Goal: Information Seeking & Learning: Learn about a topic

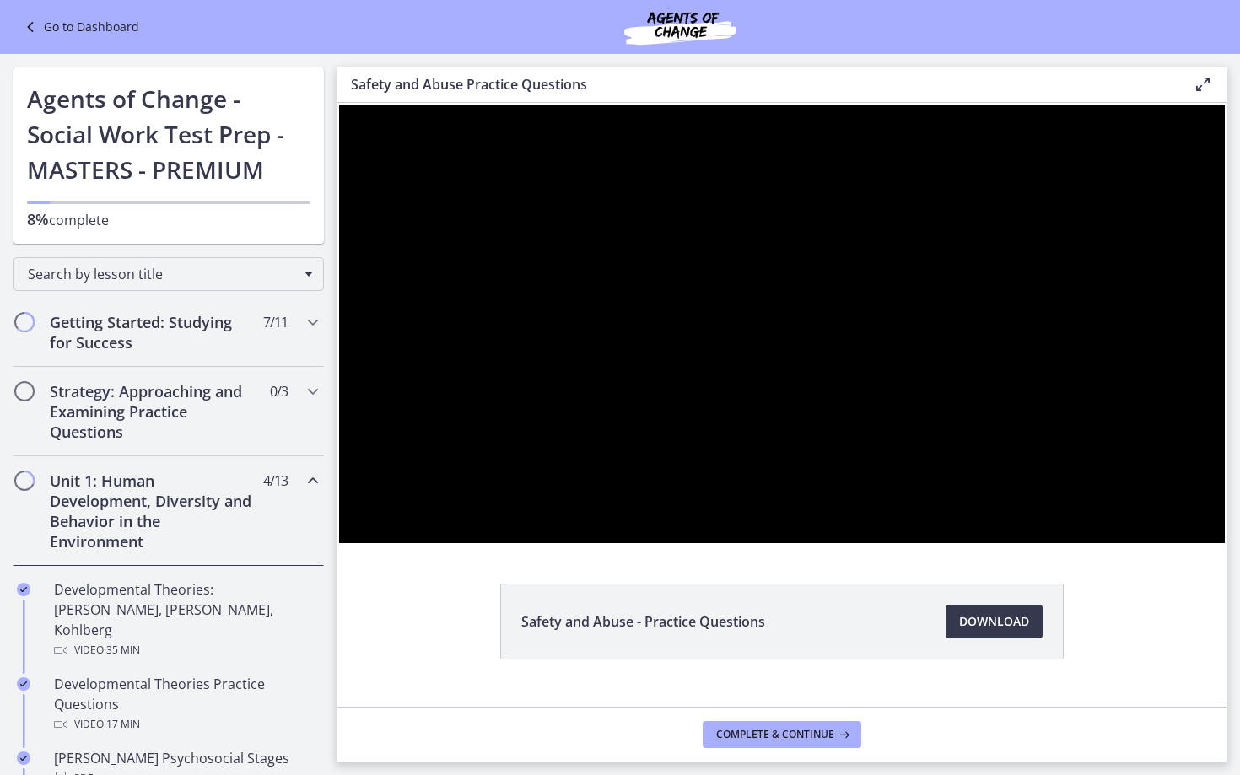
scroll to position [272, 0]
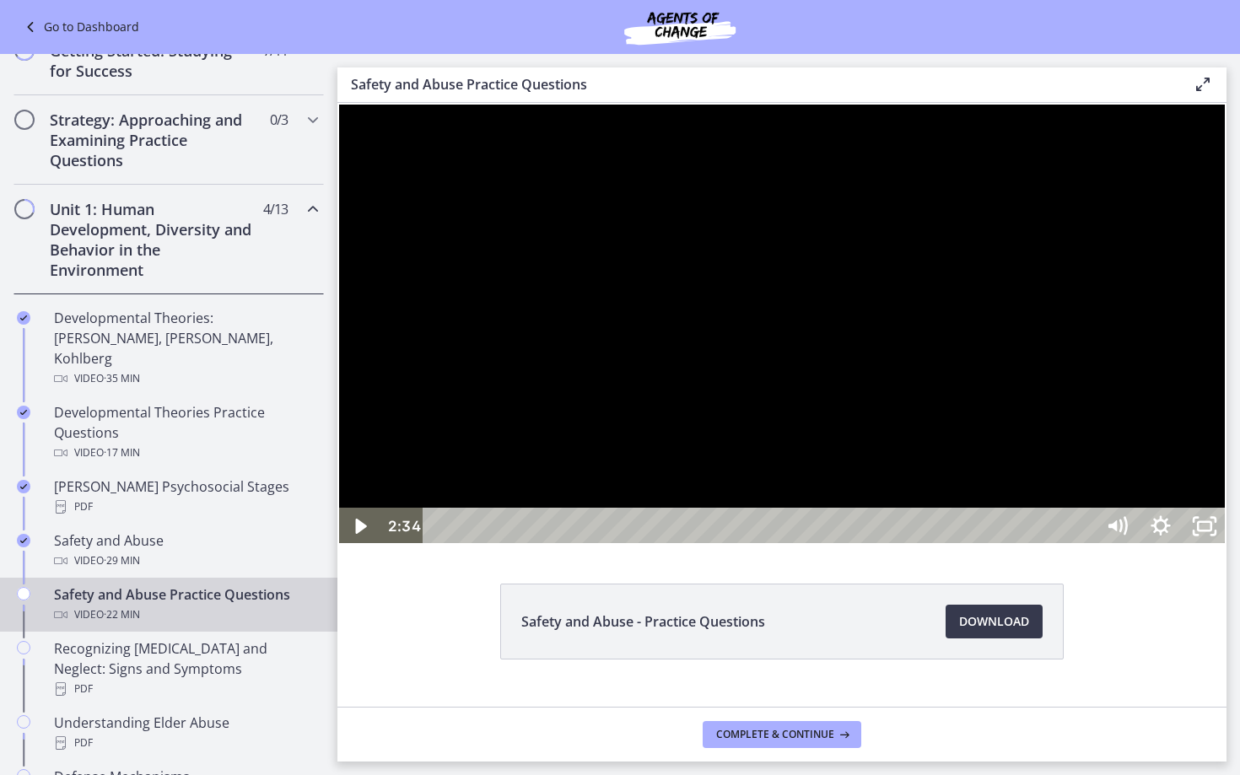
click at [1226, 545] on div at bounding box center [781, 324] width 889 height 442
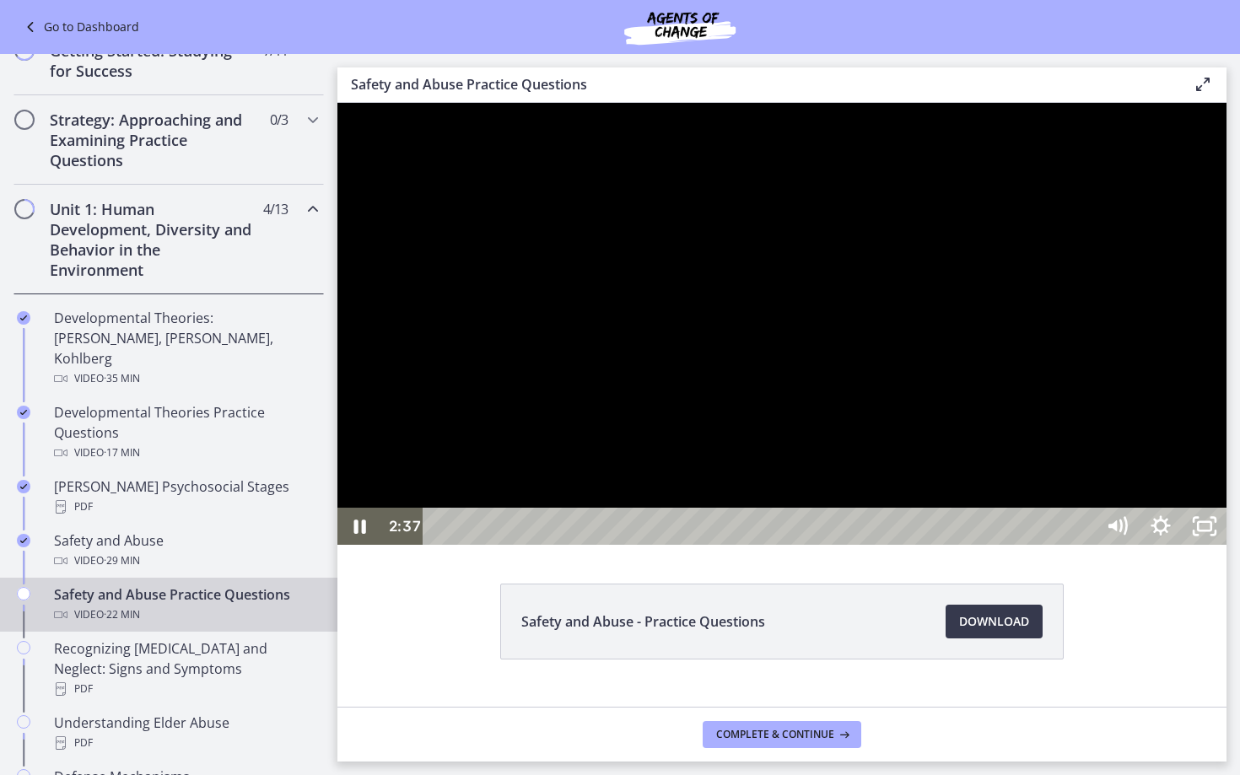
click at [1226, 545] on div at bounding box center [781, 324] width 889 height 442
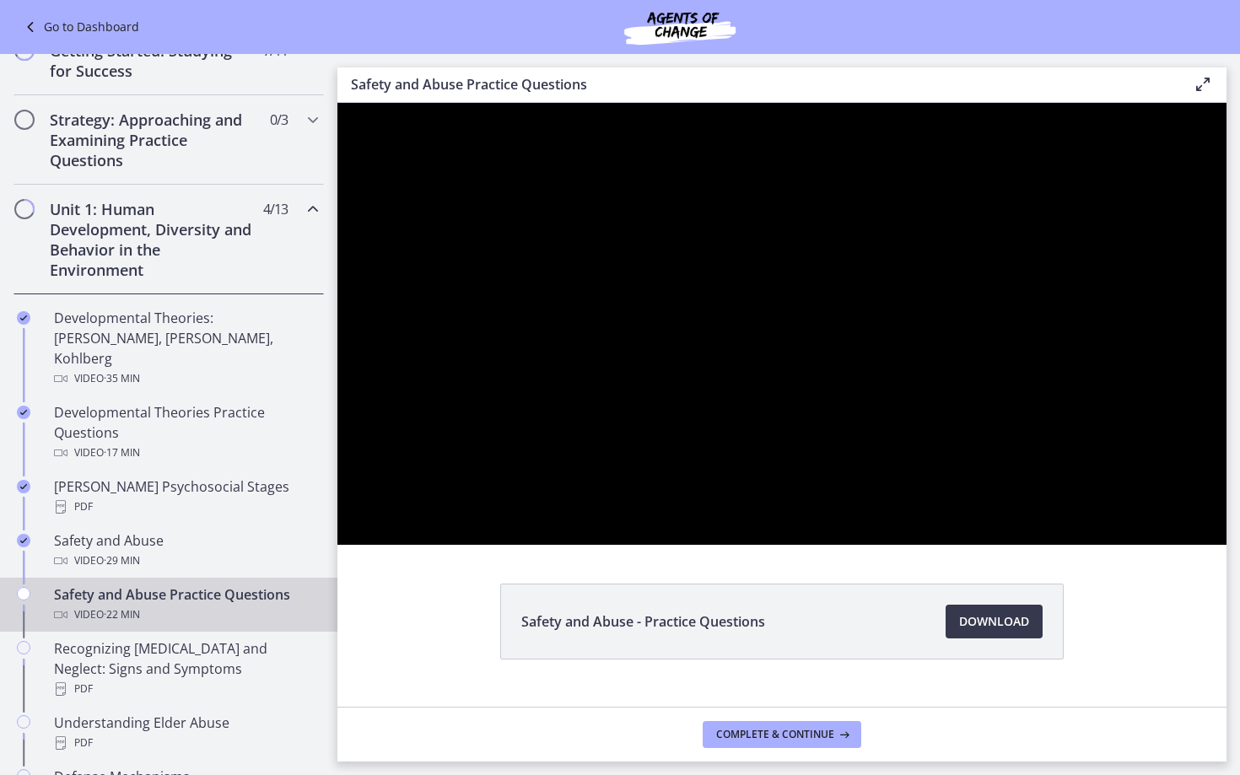
click at [1226, 545] on div at bounding box center [781, 324] width 889 height 442
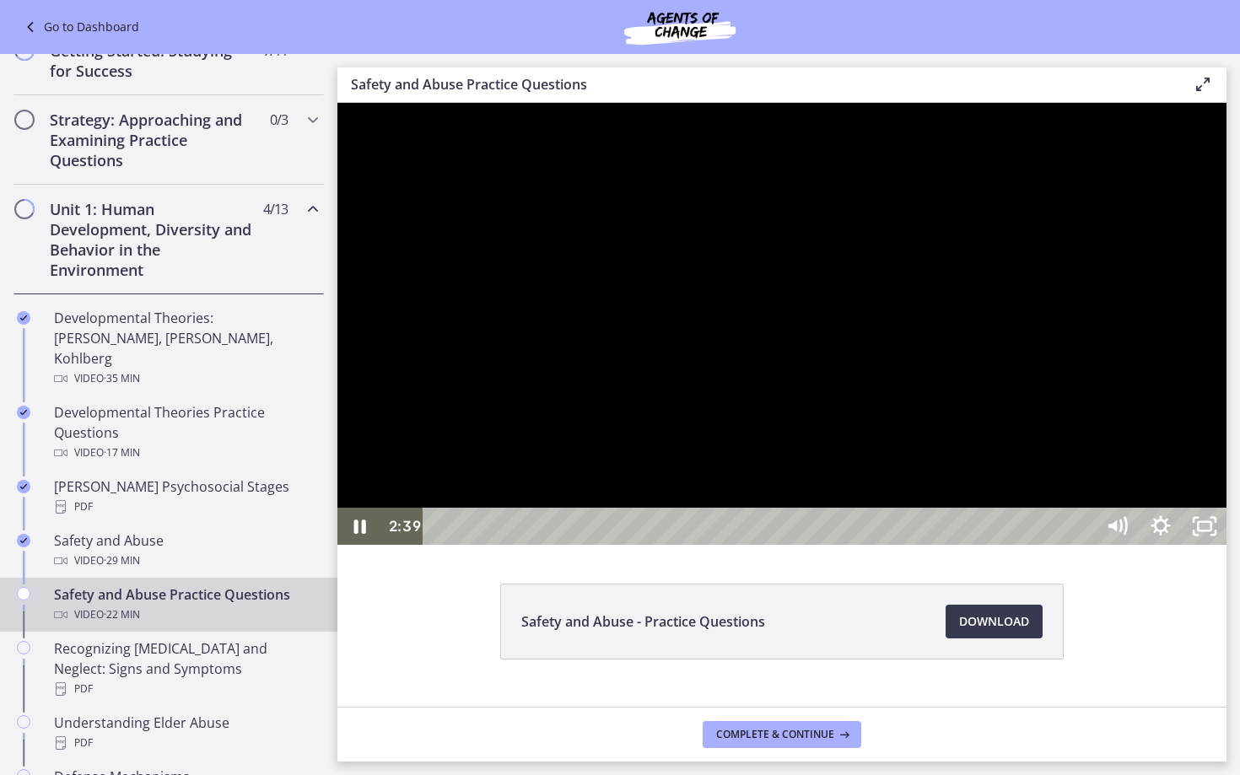
click at [1226, 545] on div at bounding box center [781, 324] width 889 height 442
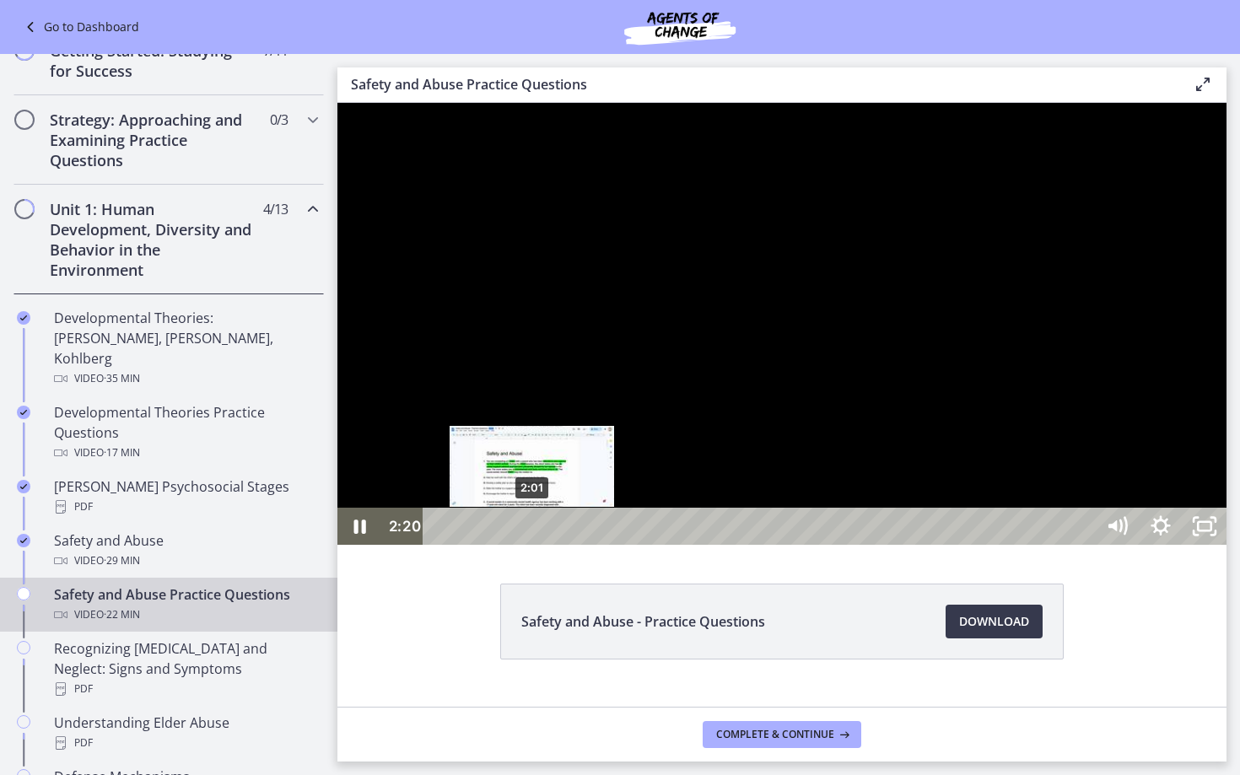
click at [532, 545] on div "2:01" at bounding box center [761, 526] width 644 height 37
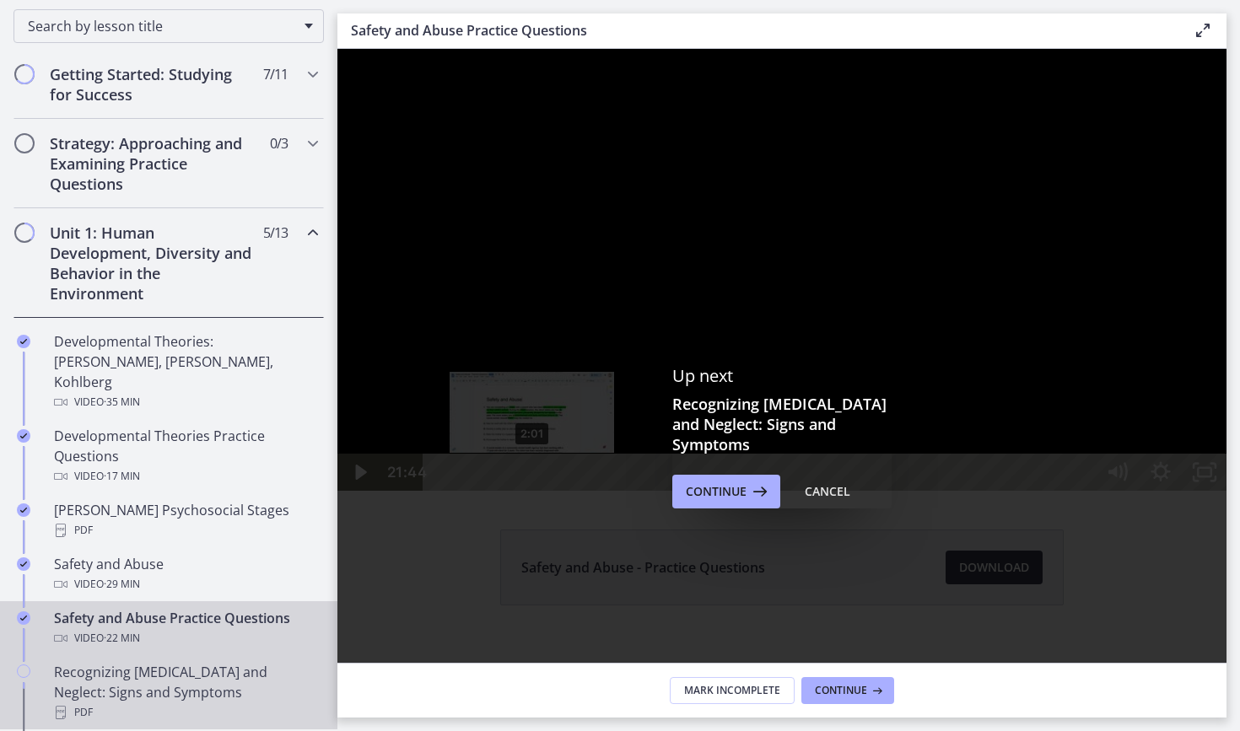
click at [196, 662] on div "Recognizing [MEDICAL_DATA] and Neglect: Signs and Symptoms PDF" at bounding box center [185, 692] width 263 height 61
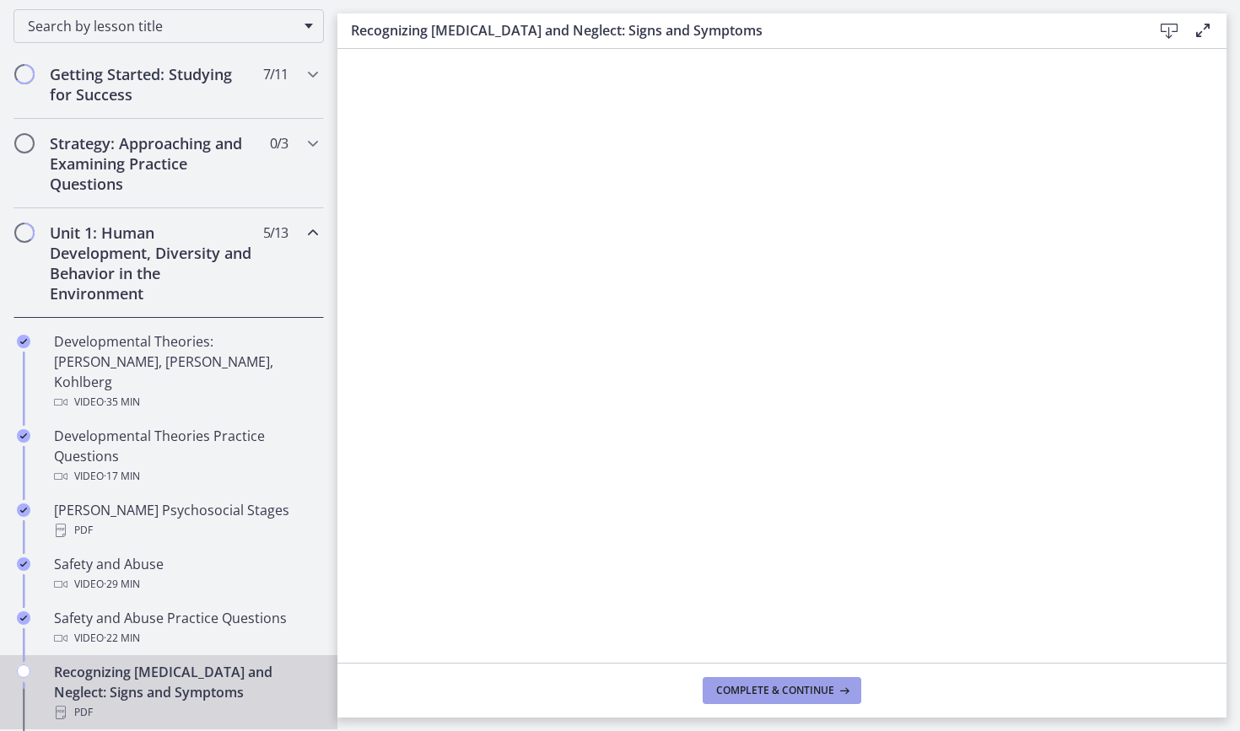
click at [750, 681] on button "Complete & continue" at bounding box center [782, 690] width 159 height 27
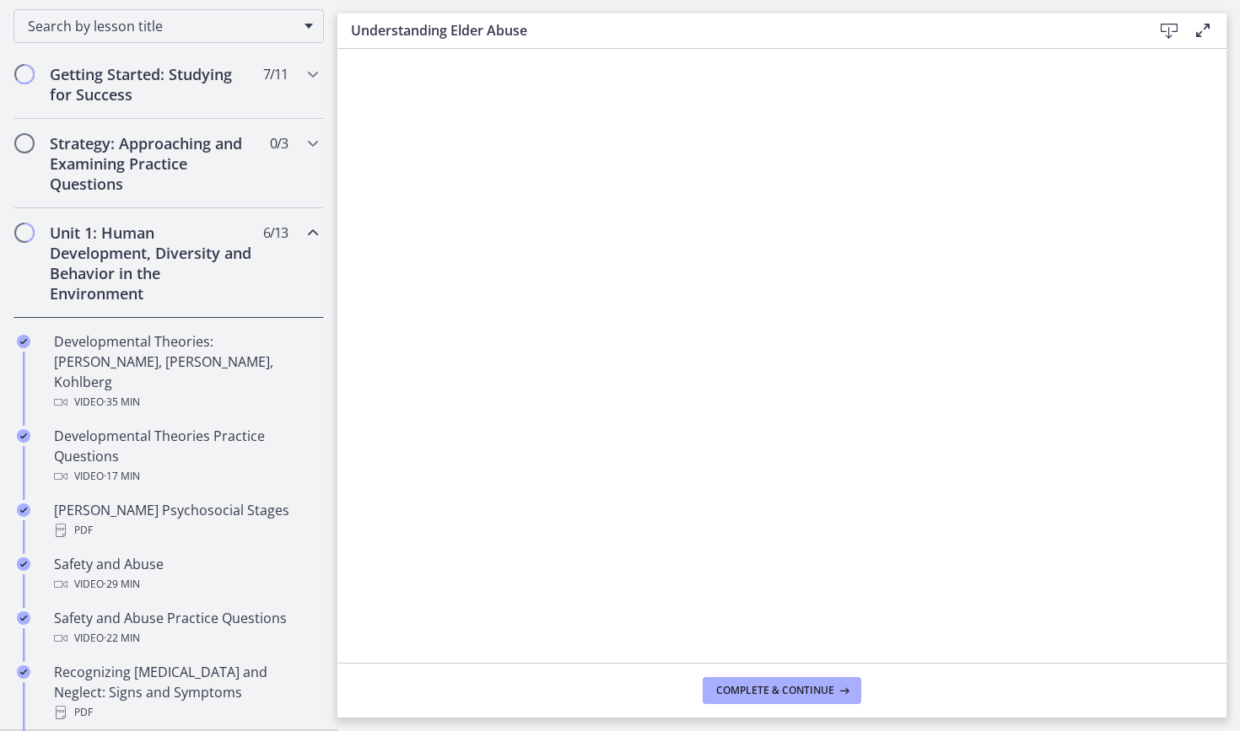
click at [750, 681] on button "Complete & continue" at bounding box center [782, 690] width 159 height 27
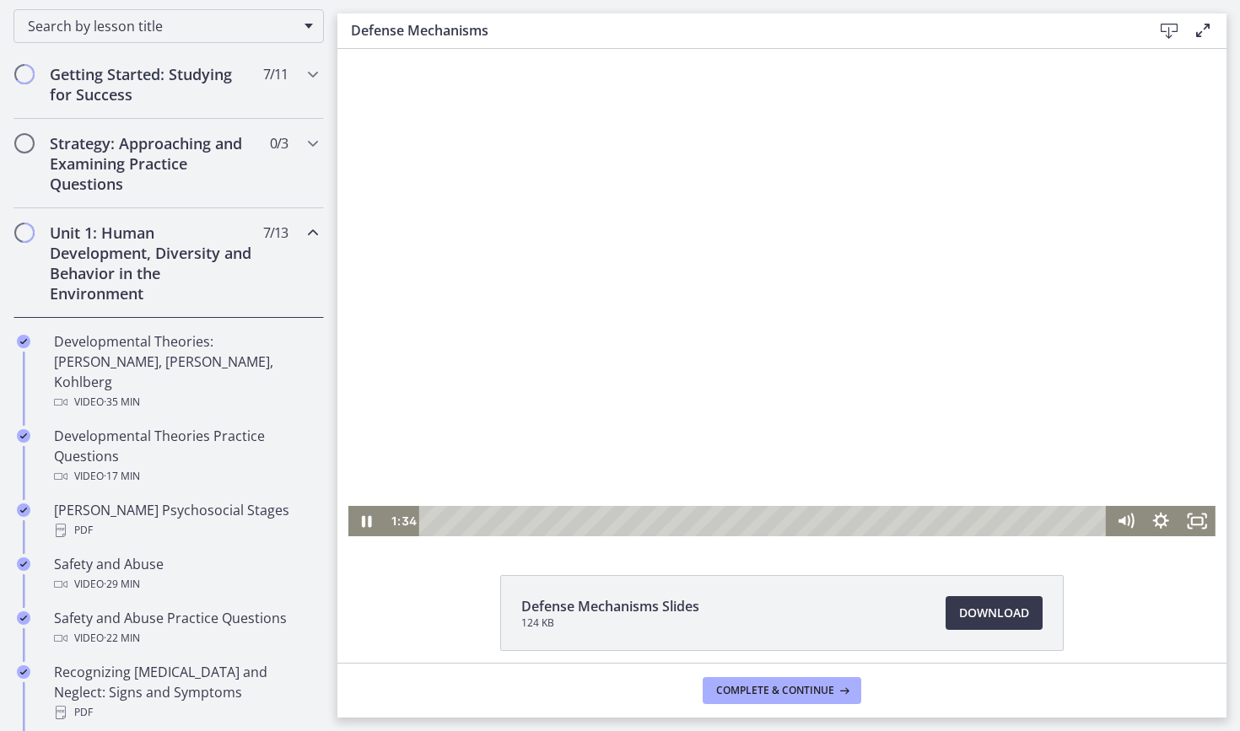
click at [527, 487] on div at bounding box center [781, 292] width 867 height 487
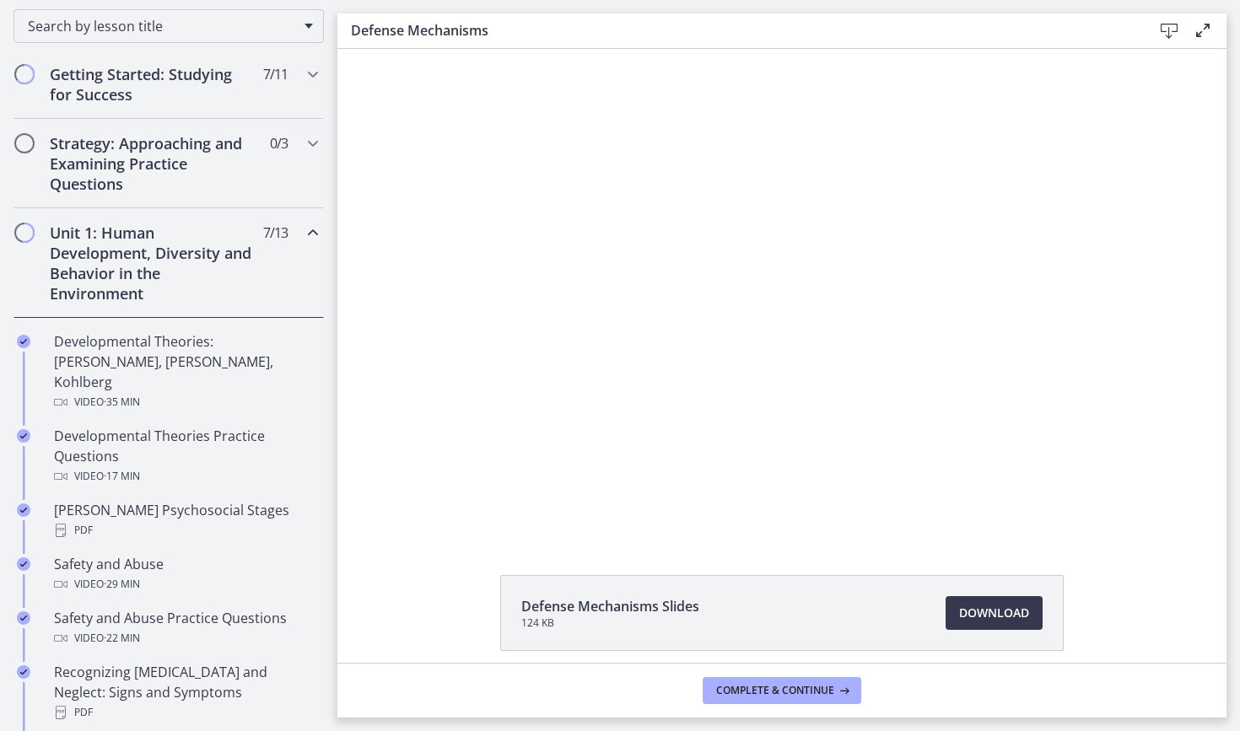
click at [527, 487] on div at bounding box center [781, 292] width 867 height 487
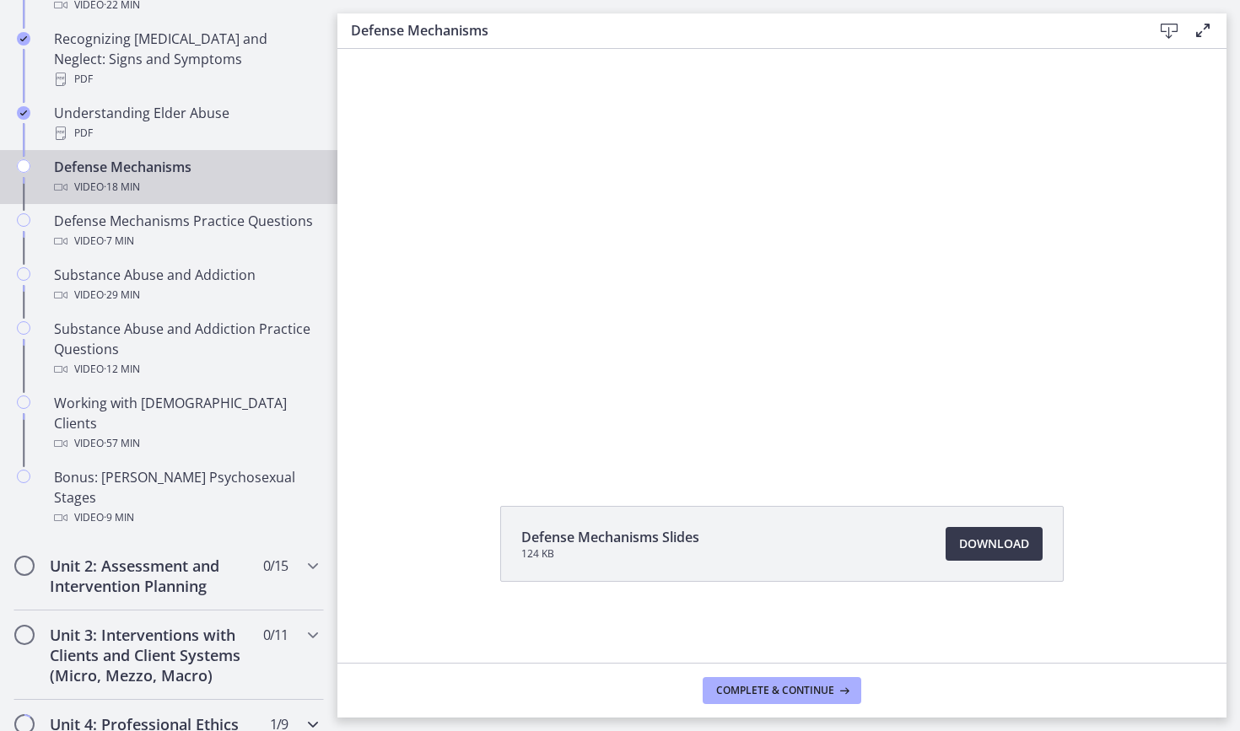
scroll to position [868, 0]
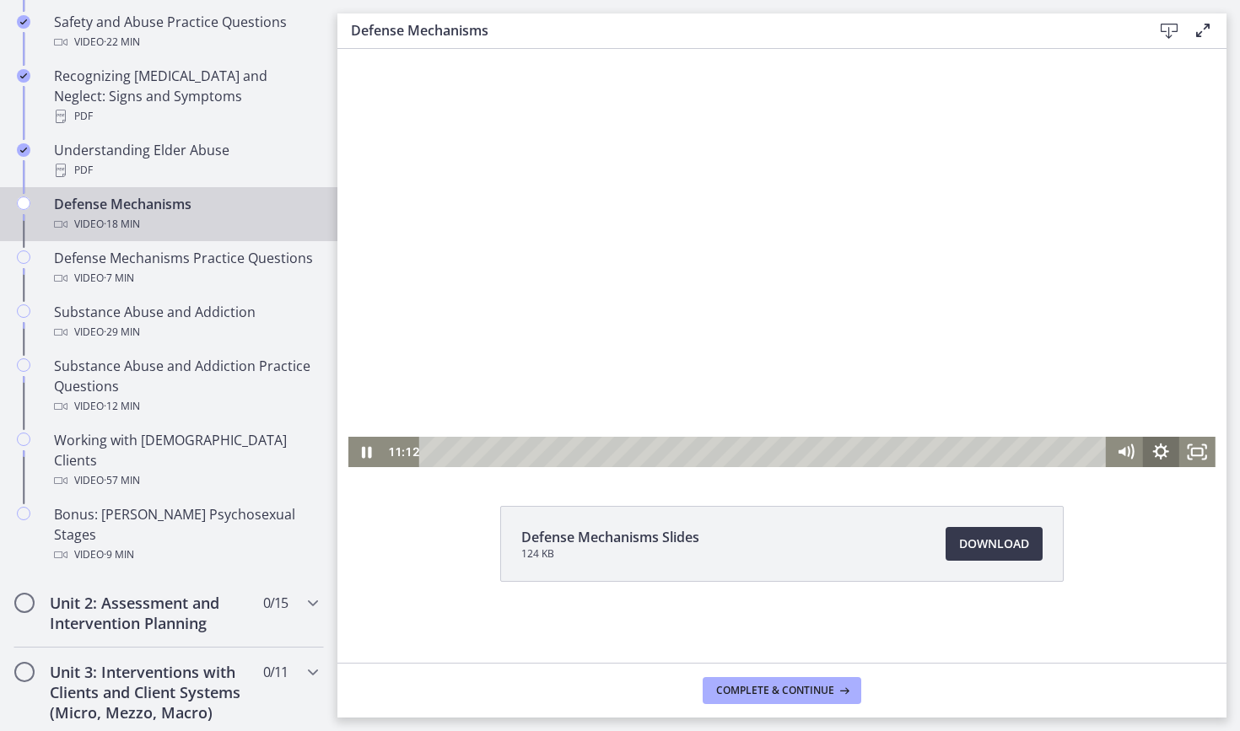
click at [1164, 450] on icon "Show settings menu" at bounding box center [1161, 452] width 36 height 30
click at [1187, 395] on span "1.25x" at bounding box center [1184, 390] width 46 height 30
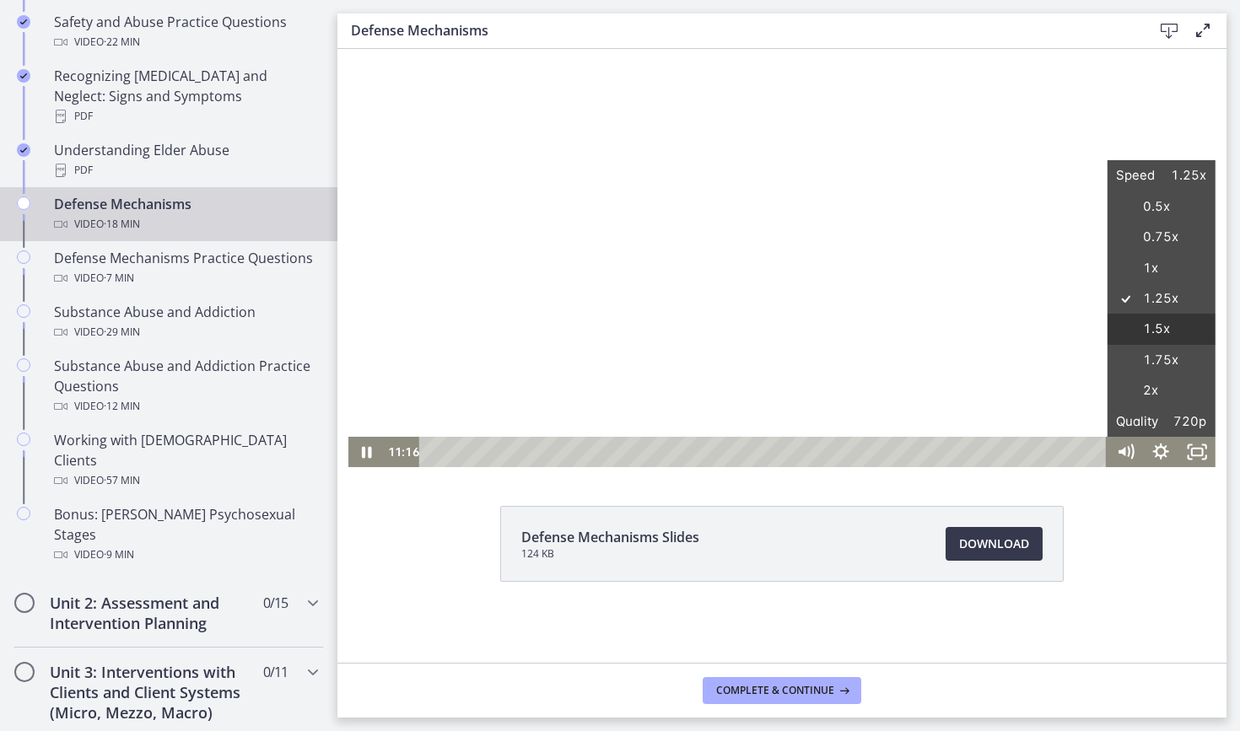
click at [1202, 334] on label "1.5x" at bounding box center [1161, 329] width 108 height 31
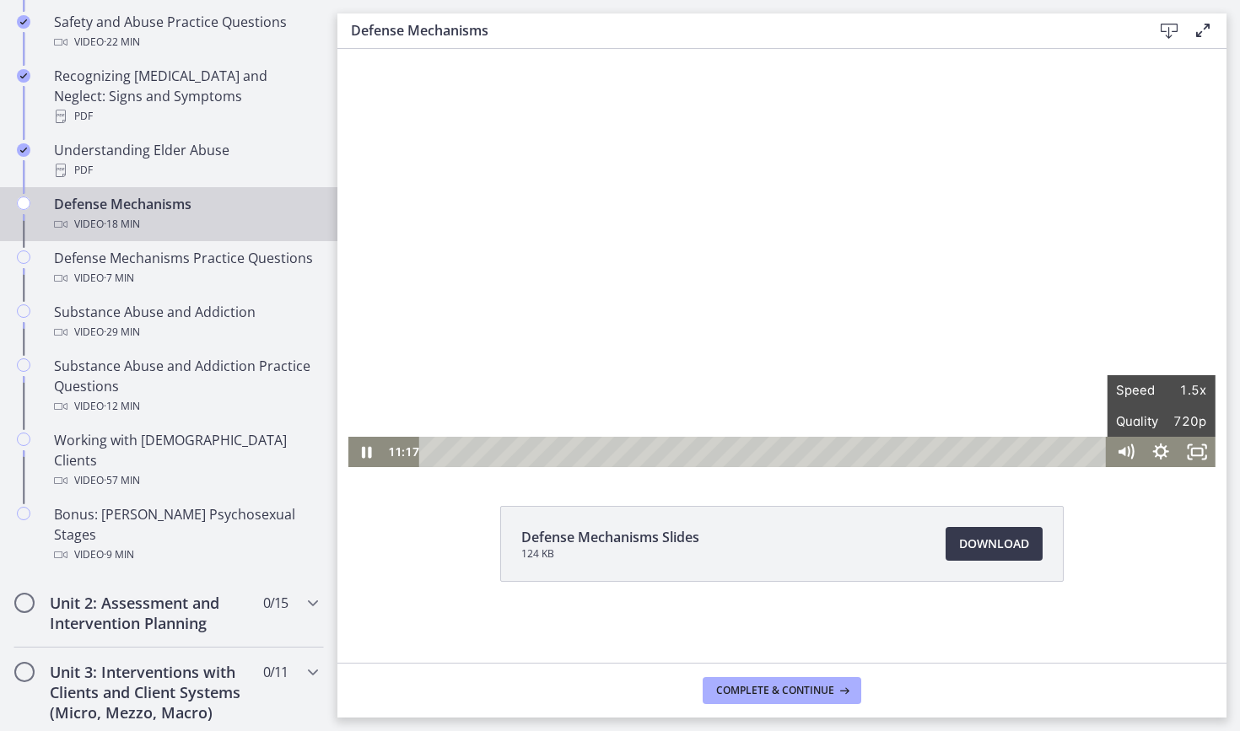
click at [1194, 331] on div at bounding box center [781, 223] width 867 height 487
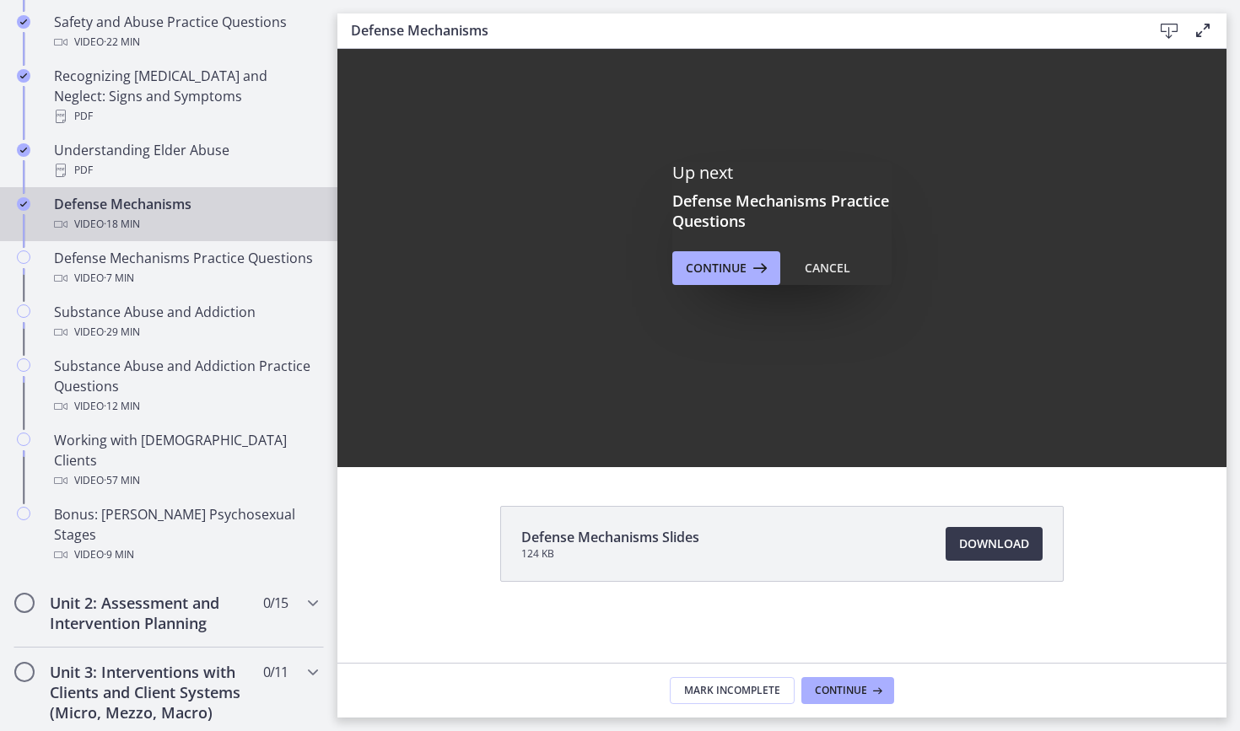
scroll to position [0, 0]
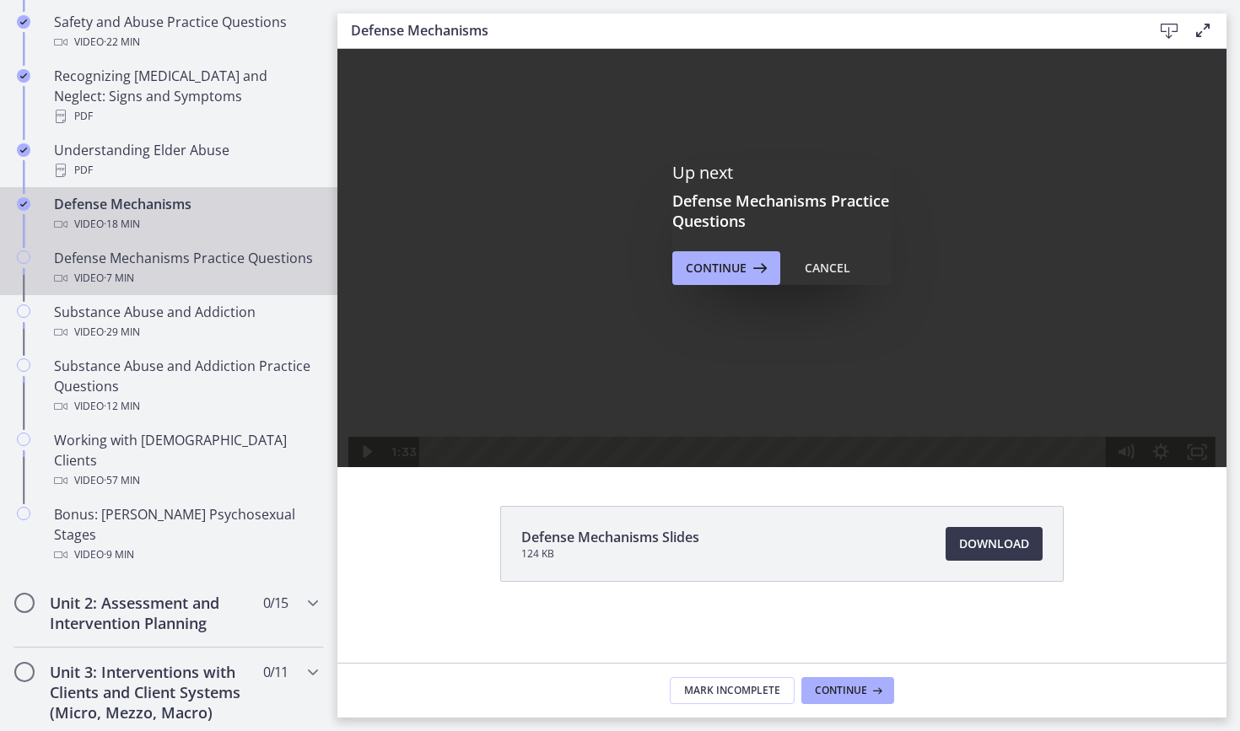
click at [215, 268] on link "Defense Mechanisms Practice Questions Video · 7 min" at bounding box center [168, 268] width 337 height 54
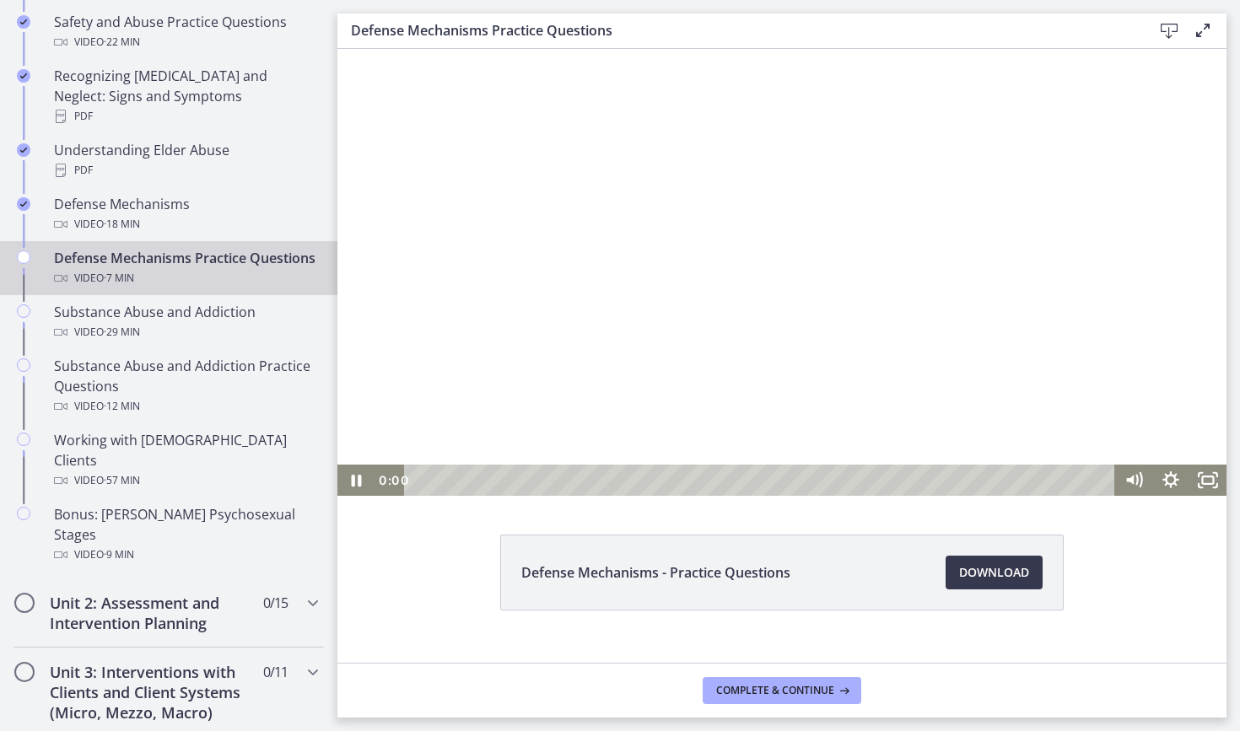
click at [768, 421] on div at bounding box center [781, 272] width 889 height 447
click at [509, 484] on div "0:55" at bounding box center [761, 480] width 688 height 31
click at [500, 484] on div "0:50" at bounding box center [761, 480] width 688 height 31
click at [489, 484] on div "0:43" at bounding box center [761, 480] width 688 height 31
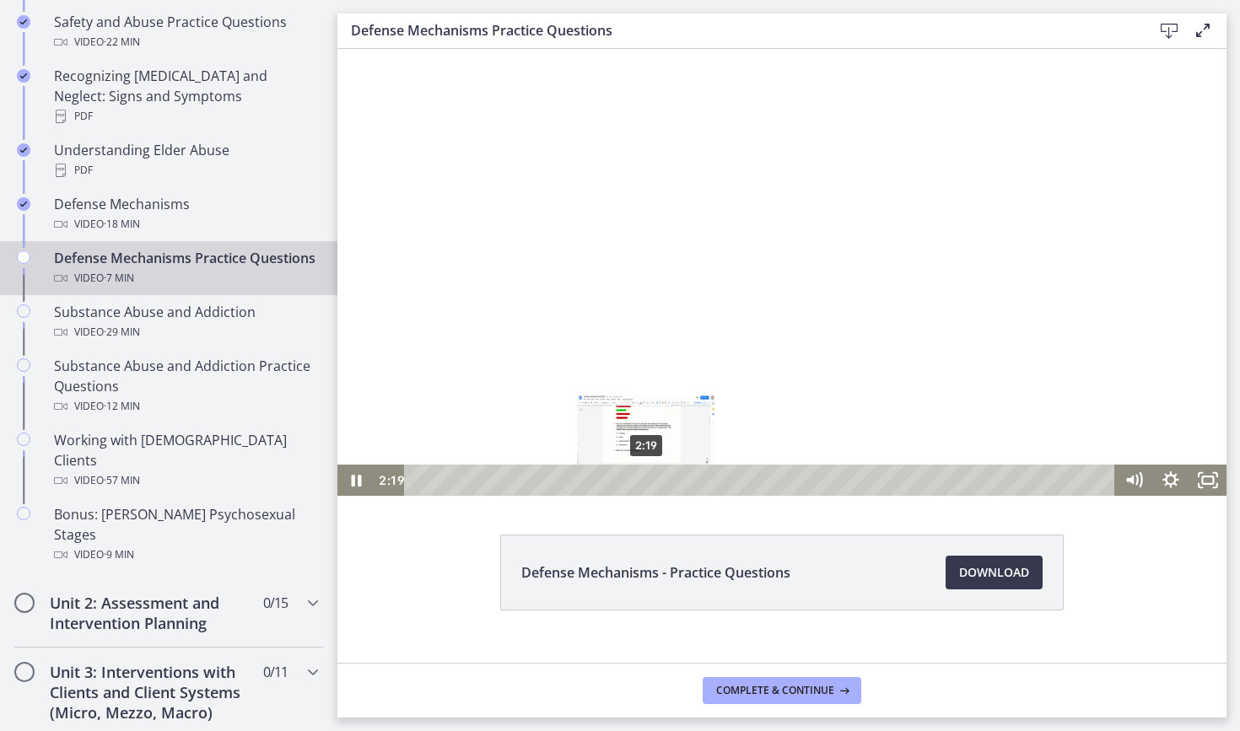
click at [647, 482] on div "2:19" at bounding box center [761, 480] width 688 height 31
click at [737, 482] on div "3:13" at bounding box center [761, 480] width 688 height 31
click at [721, 481] on div "3:04" at bounding box center [761, 480] width 688 height 31
click at [713, 480] on div "2:58" at bounding box center [761, 480] width 688 height 31
click at [711, 478] on div "2:57" at bounding box center [761, 480] width 688 height 31
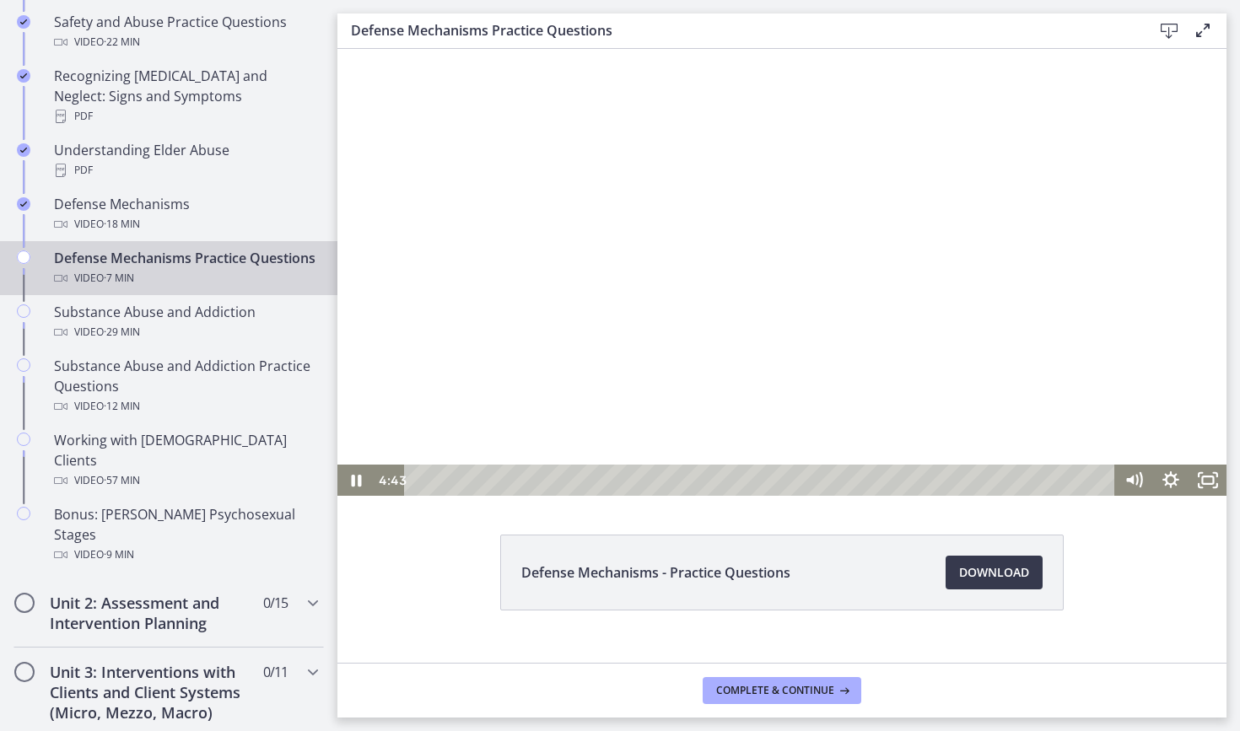
click at [789, 370] on div at bounding box center [781, 272] width 889 height 447
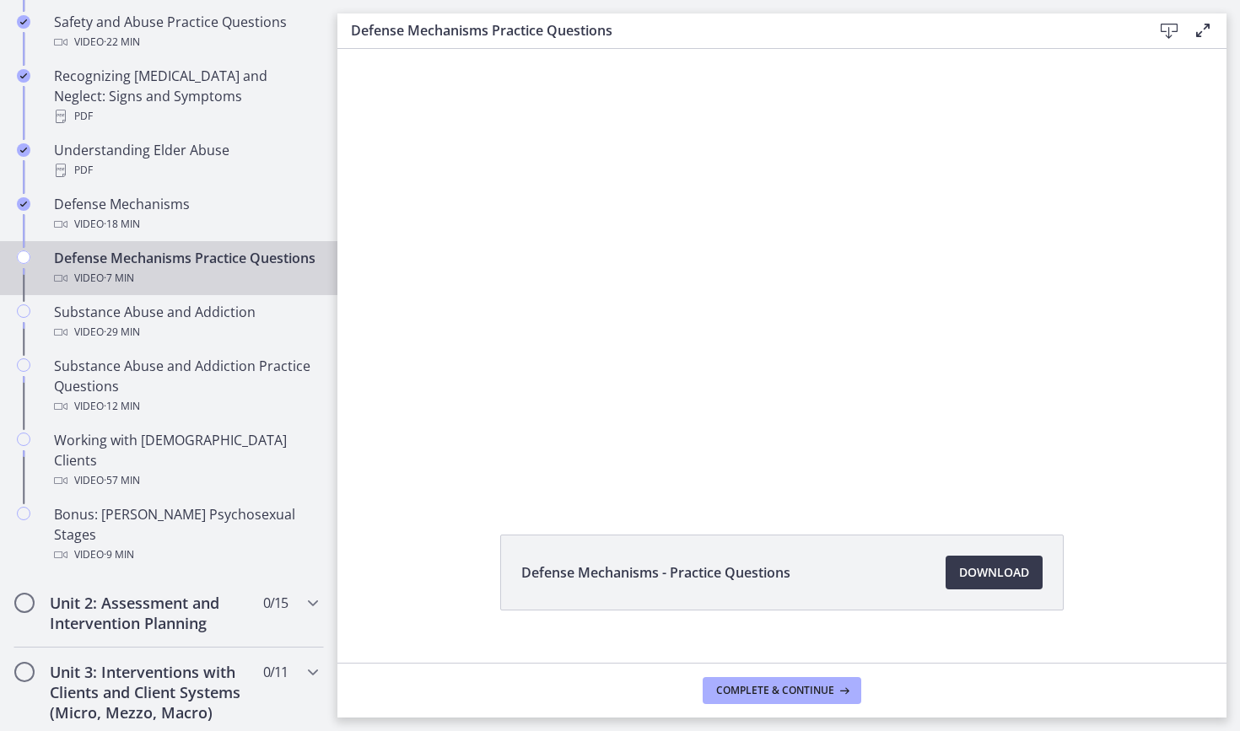
click at [789, 370] on div at bounding box center [781, 272] width 889 height 447
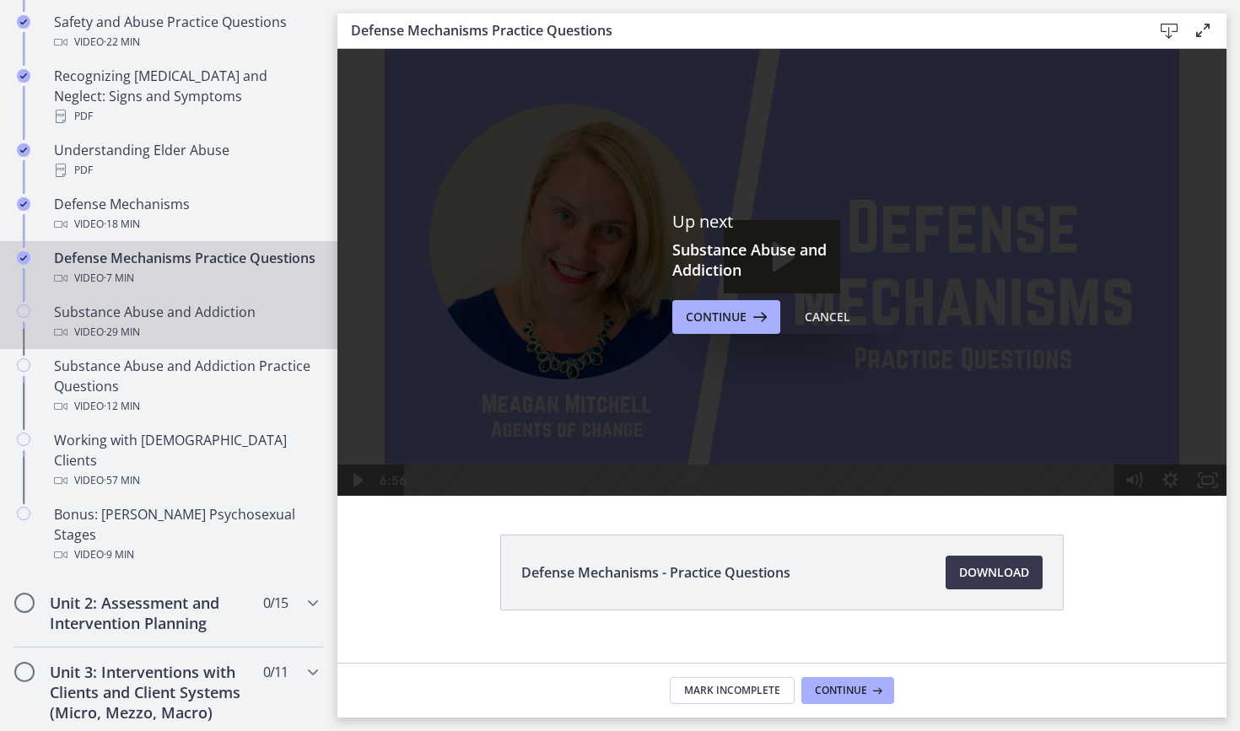
click at [235, 335] on div "Video · 29 min" at bounding box center [185, 332] width 263 height 20
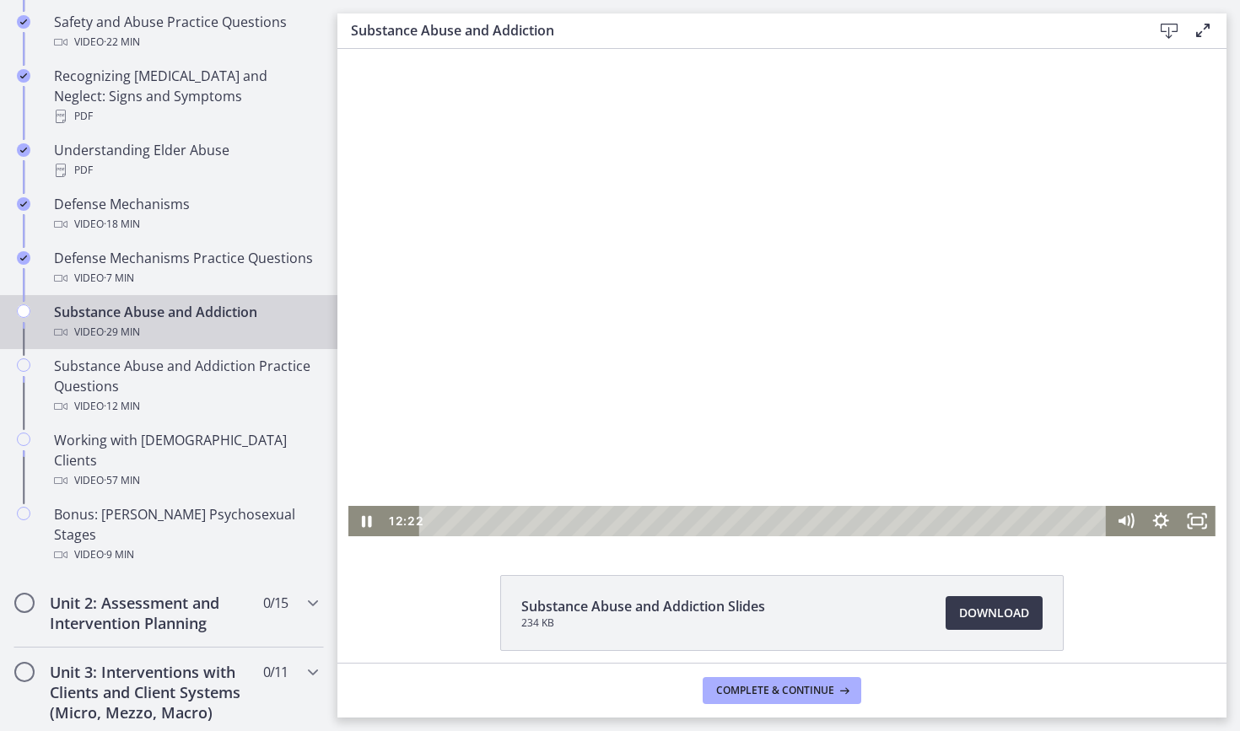
click at [782, 355] on div at bounding box center [781, 292] width 867 height 487
